Goal: Task Accomplishment & Management: Manage account settings

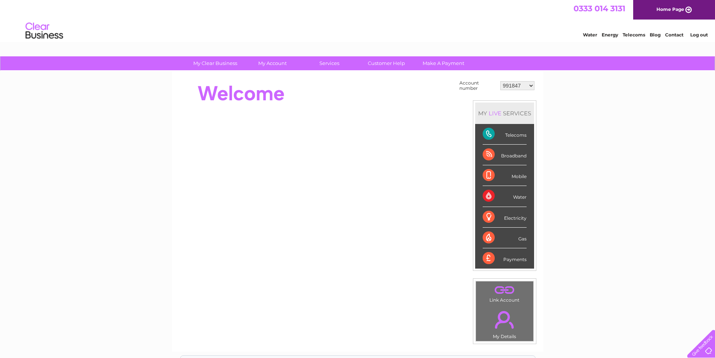
click at [529, 86] on select "991847 30320389" at bounding box center [517, 85] width 34 height 9
select select "30320389"
click at [500, 81] on select "991847 30320389" at bounding box center [517, 85] width 34 height 9
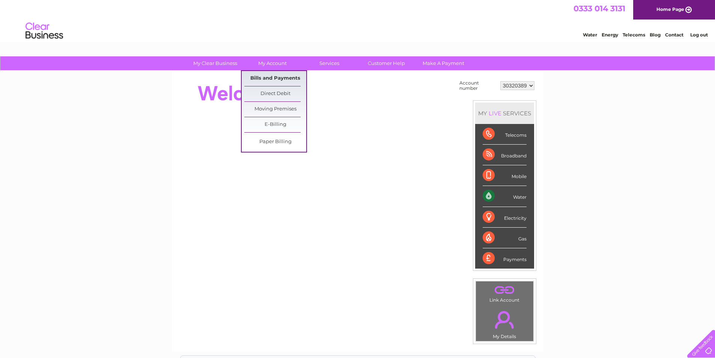
click at [269, 81] on link "Bills and Payments" at bounding box center [275, 78] width 62 height 15
click at [273, 78] on link "Bills and Payments" at bounding box center [275, 78] width 62 height 15
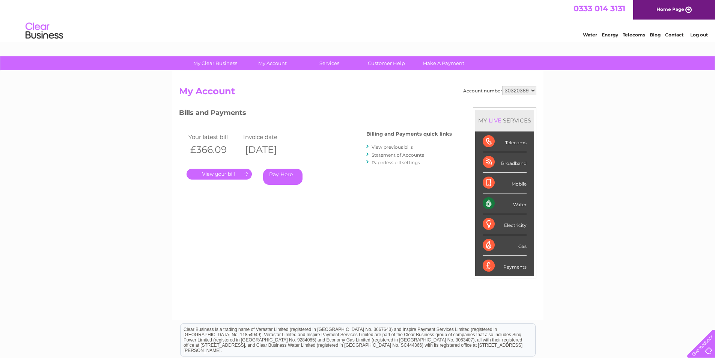
click at [207, 172] on link "." at bounding box center [219, 174] width 65 height 11
